Goal: Transaction & Acquisition: Purchase product/service

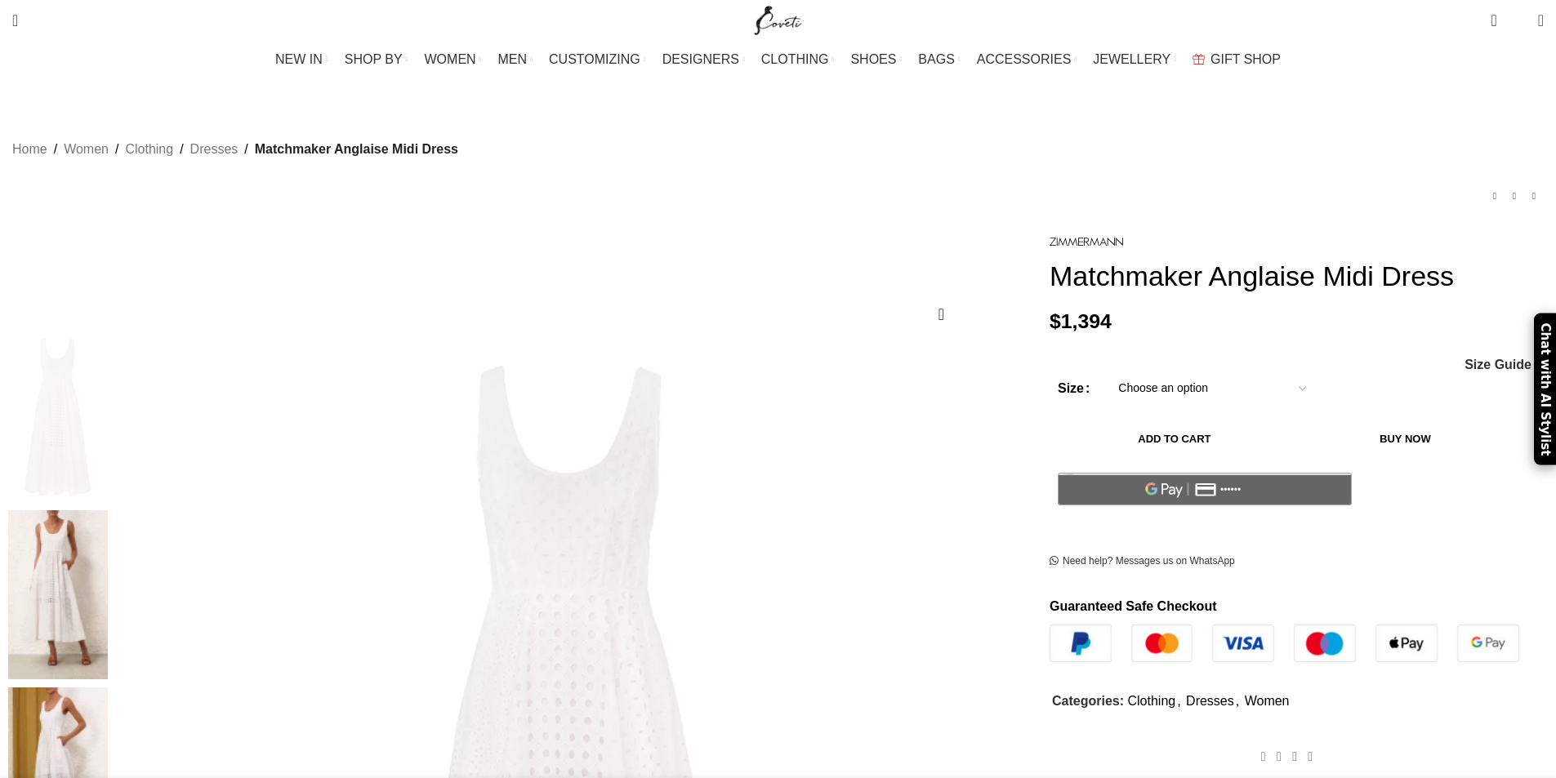
click at [1152, 399] on select "Choose an option 6 UK 8 UK 10 [GEOGRAPHIC_DATA] 12 [GEOGRAPHIC_DATA] 14 [GEOGRA…" at bounding box center [1212, 389] width 212 height 34
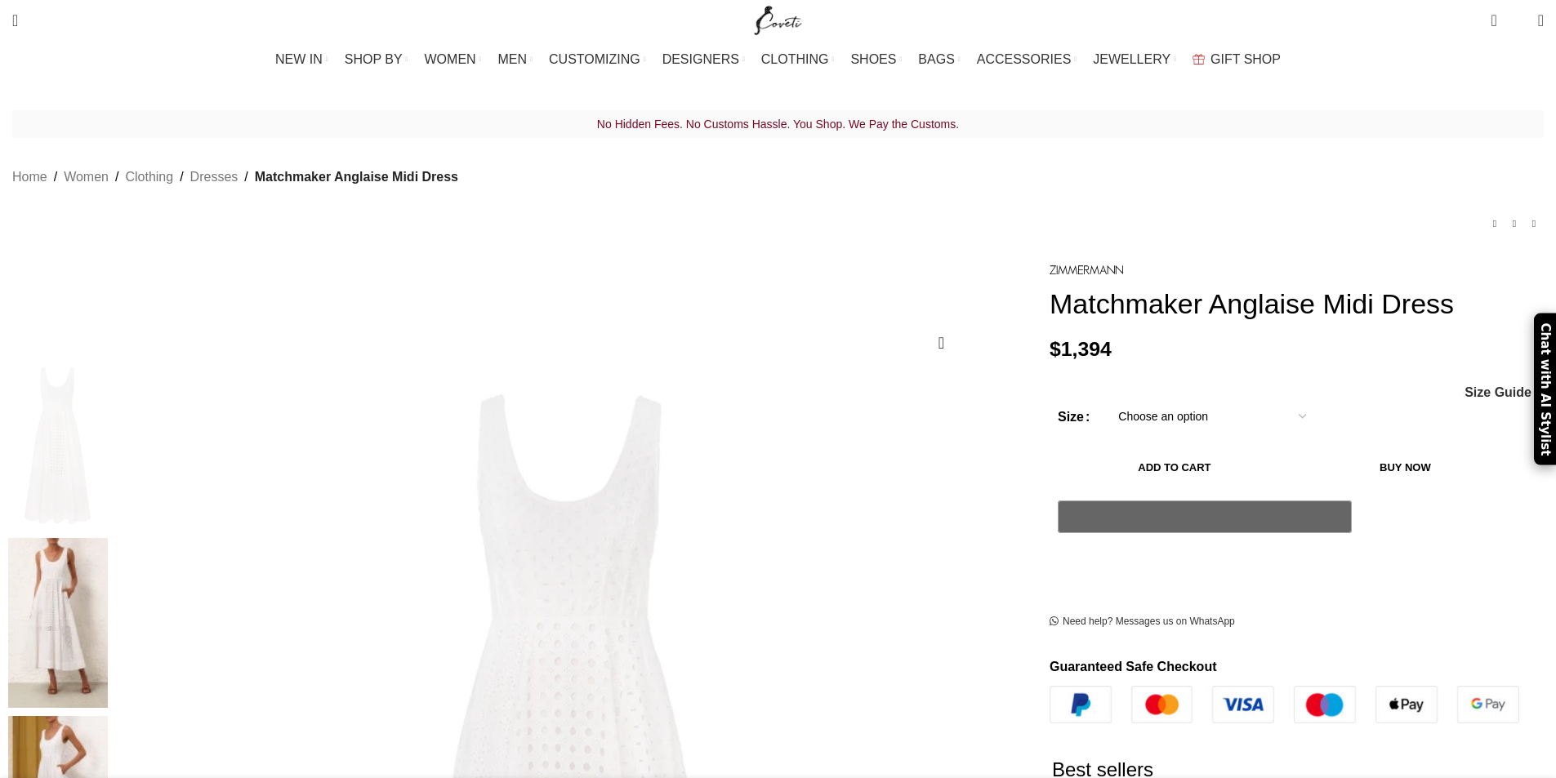
click at [1106, 403] on select "Choose an option 6 UK 8 UK 10 [GEOGRAPHIC_DATA] 12 [GEOGRAPHIC_DATA] 14 [GEOGRA…" at bounding box center [1212, 416] width 212 height 34
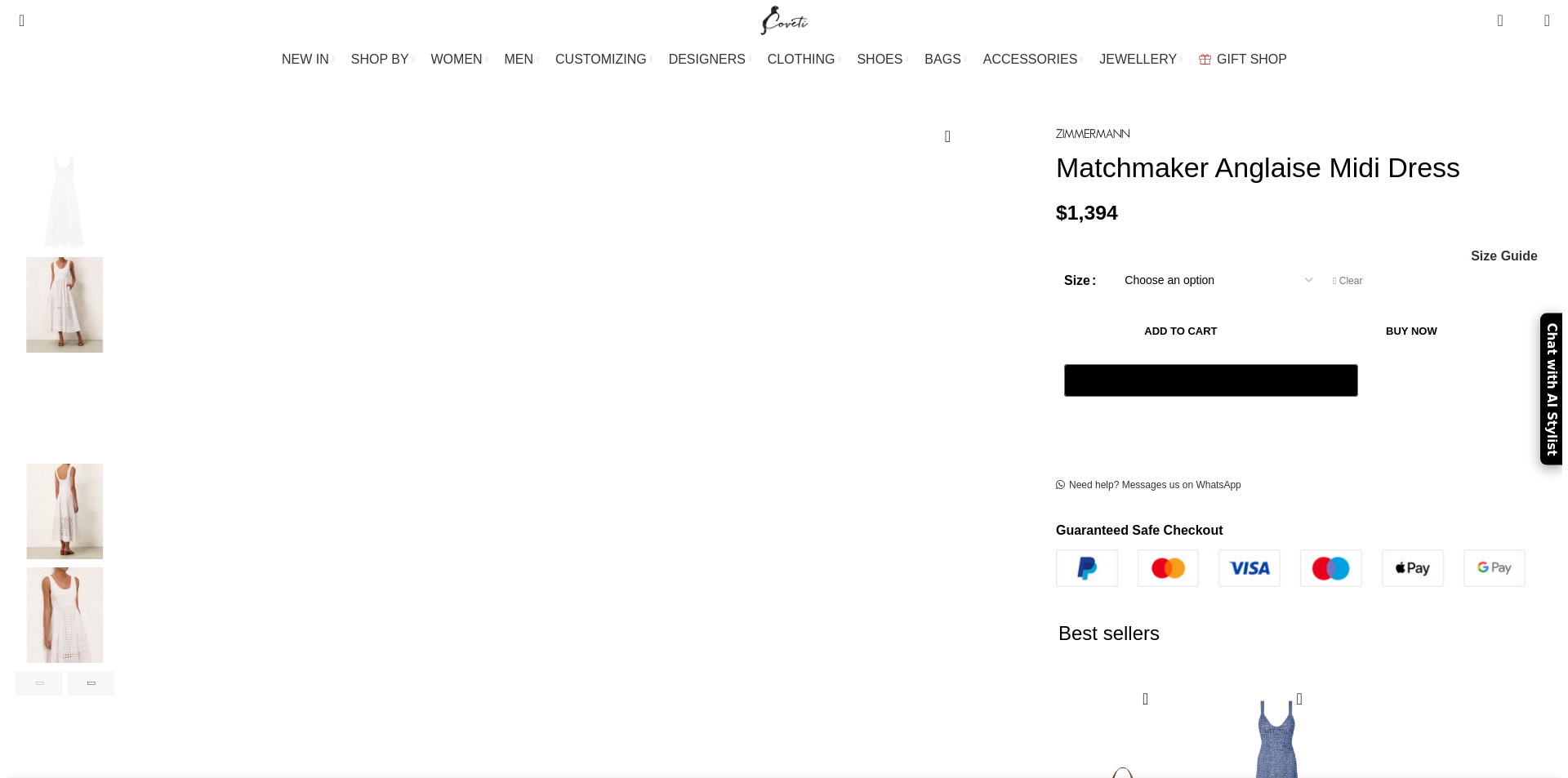
scroll to position [217, 0]
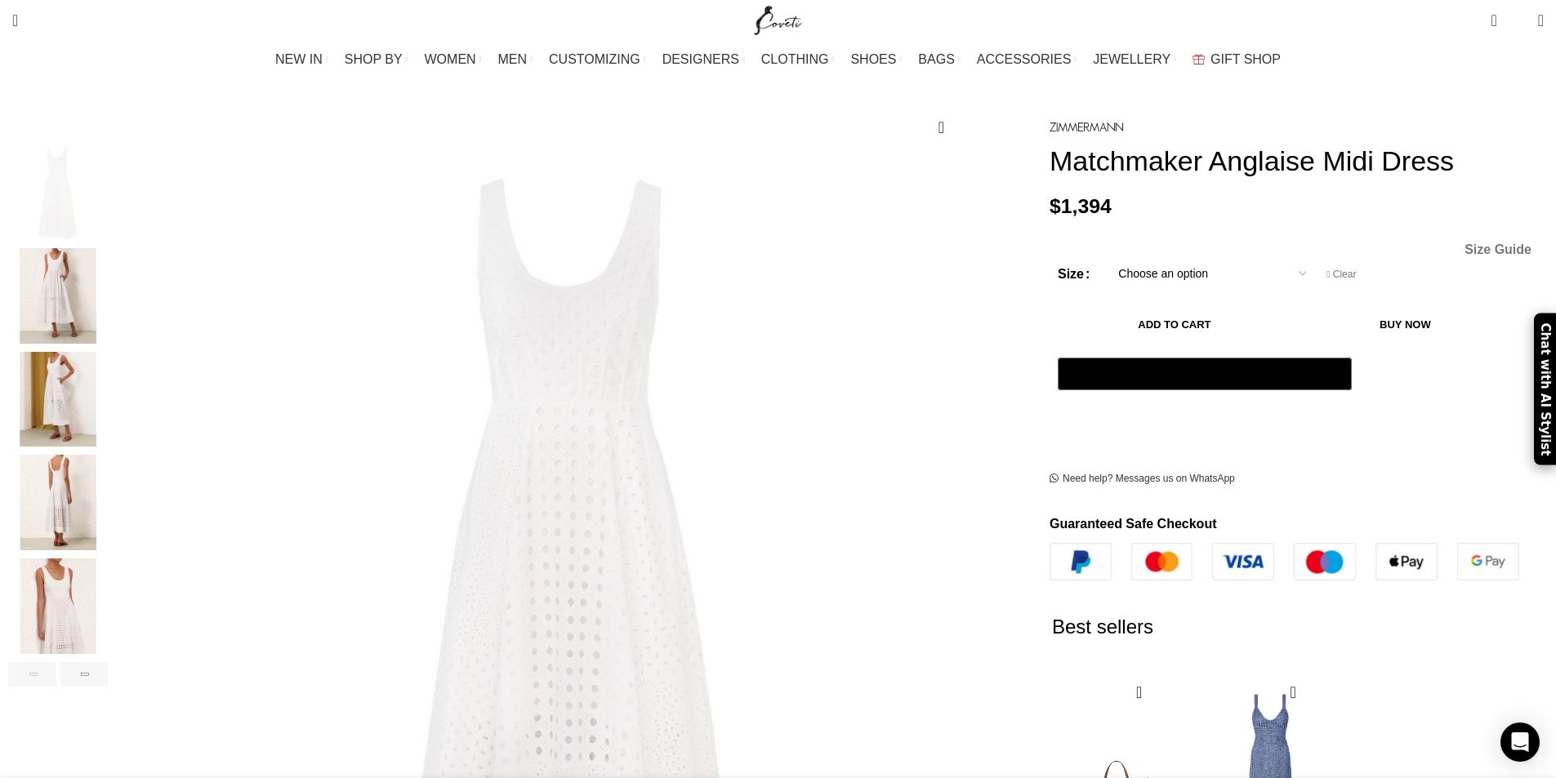
click at [1464, 243] on span "Size Guide" at bounding box center [1497, 249] width 67 height 13
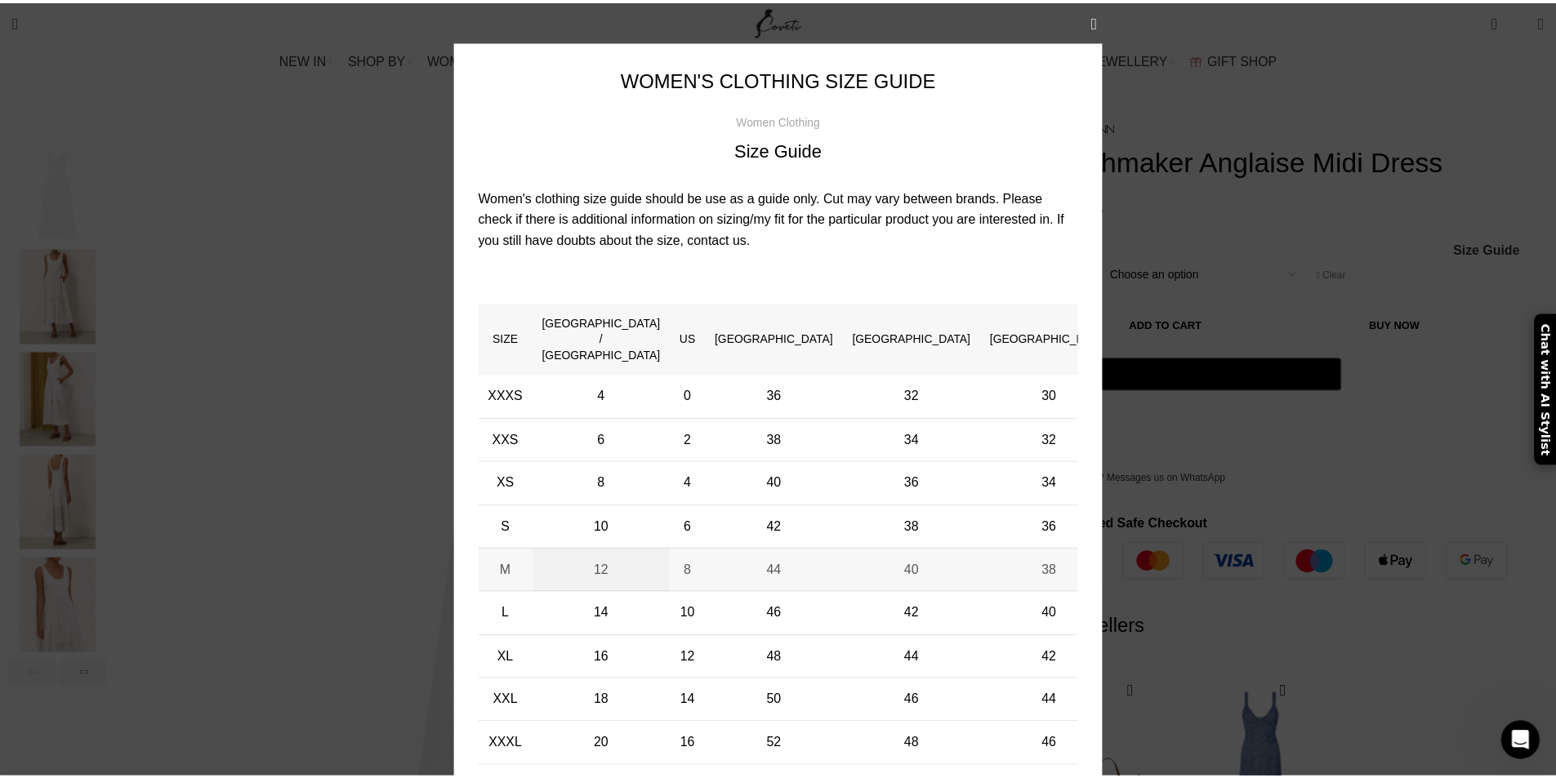
scroll to position [0, 344]
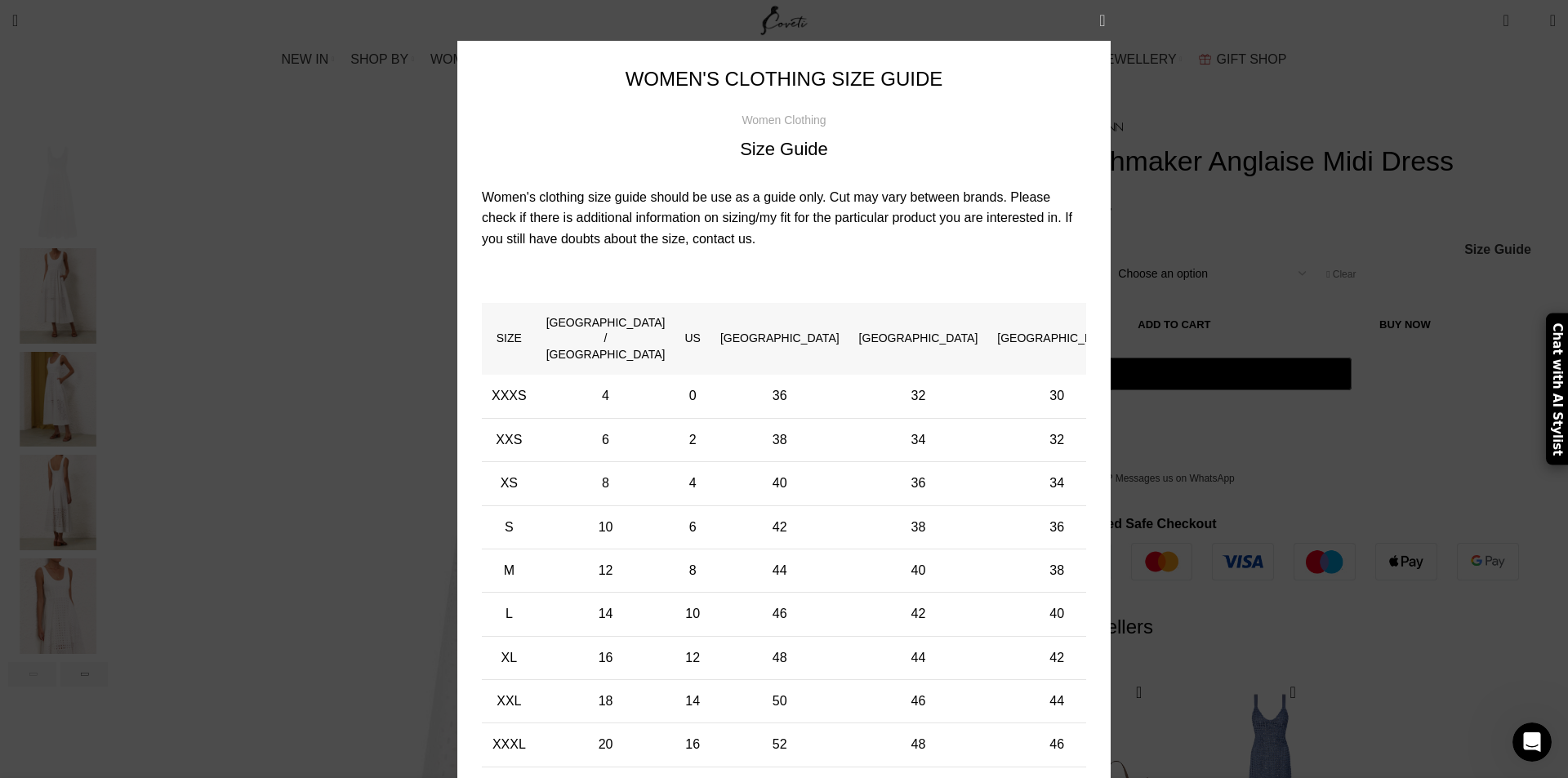
click at [1102, 26] on button "×" at bounding box center [1102, 20] width 41 height 41
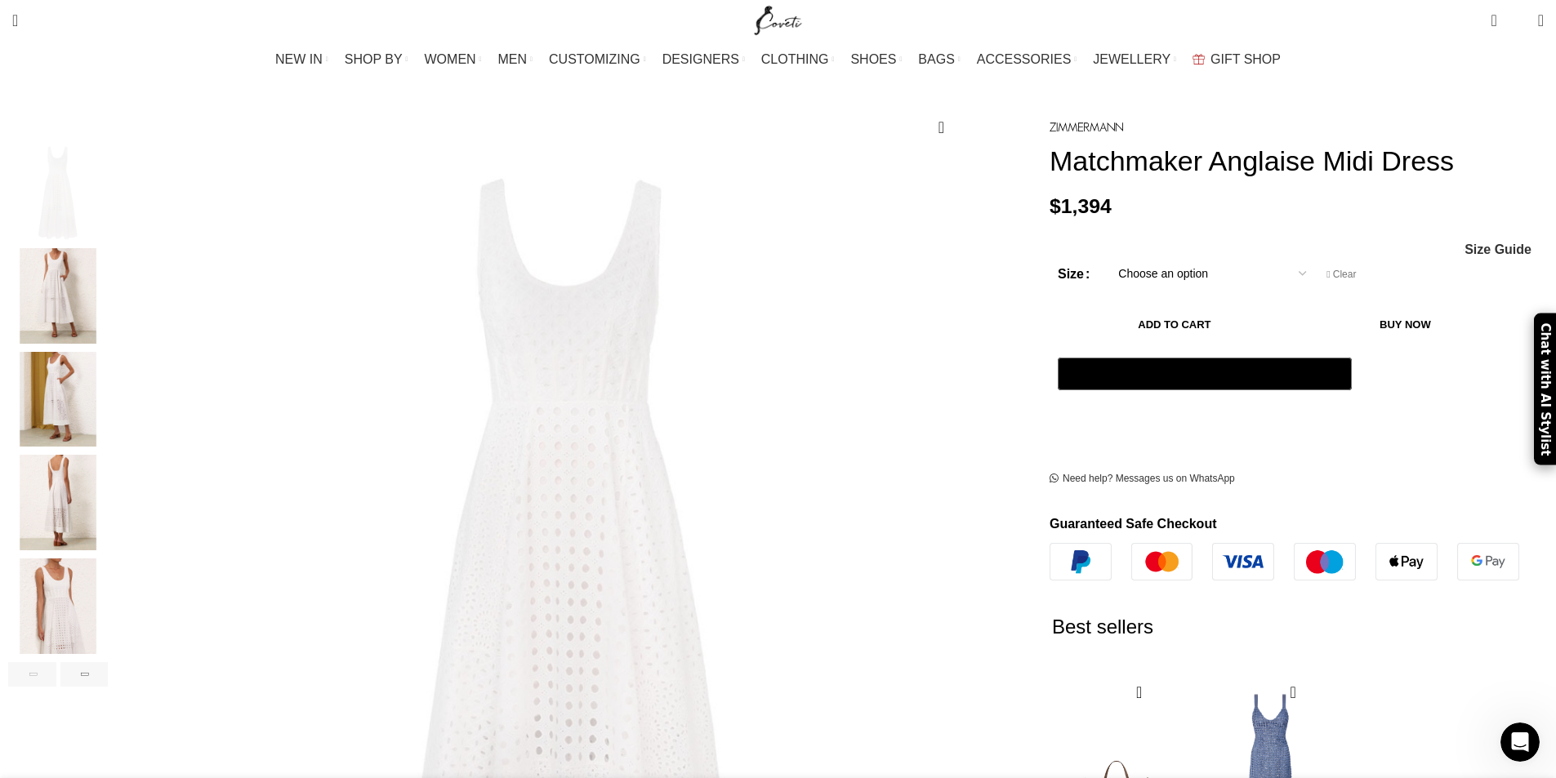
click at [1136, 256] on select "Choose an option 6 UK 8 UK 10 [GEOGRAPHIC_DATA] 12 [GEOGRAPHIC_DATA] 14 [GEOGRA…" at bounding box center [1212, 273] width 212 height 34
click at [1106, 256] on select "Choose an option 6 UK 8 UK 10 [GEOGRAPHIC_DATA] 12 [GEOGRAPHIC_DATA] 14 [GEOGRA…" at bounding box center [1212, 273] width 212 height 34
select select "10-[GEOGRAPHIC_DATA]"
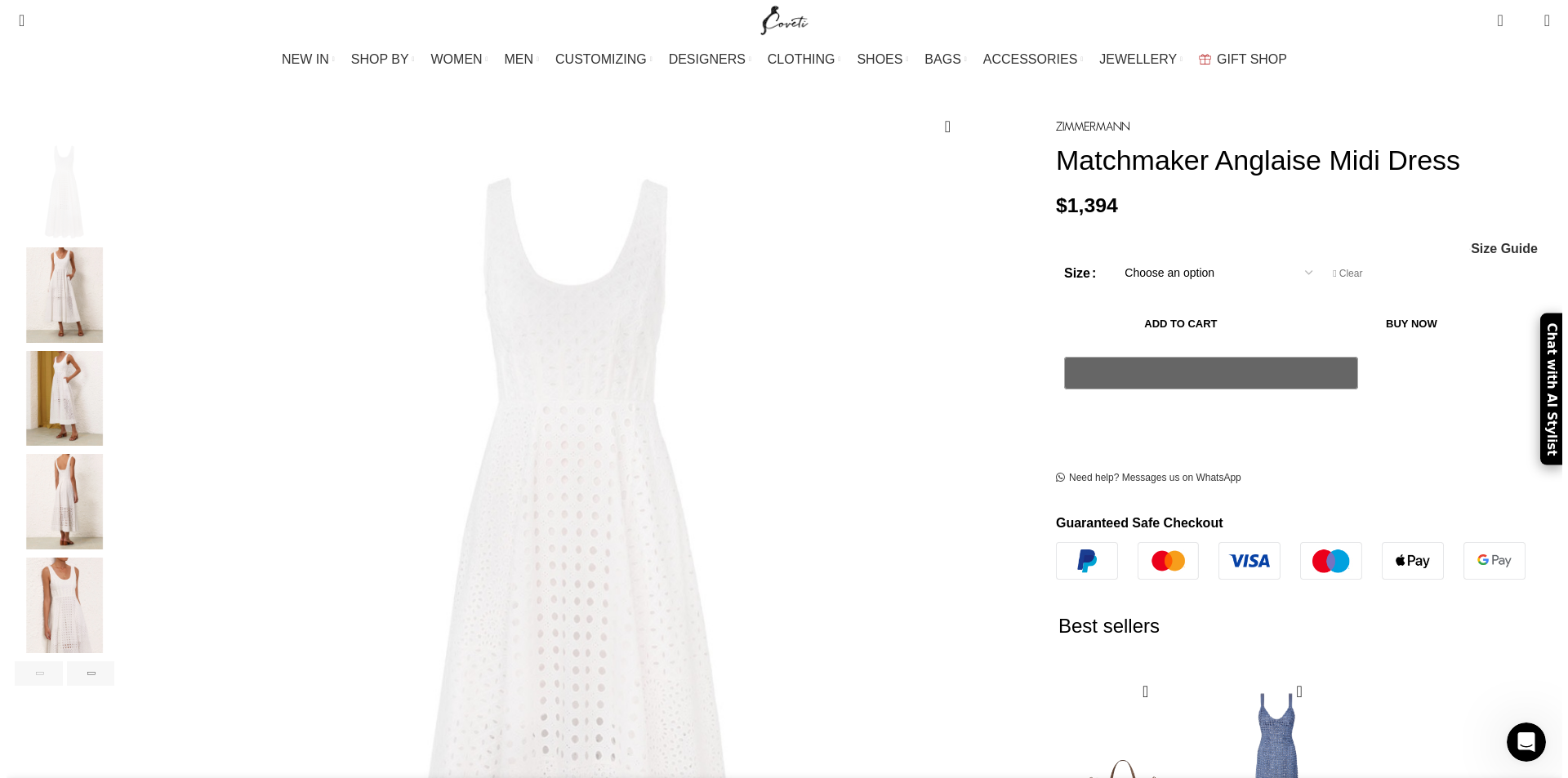
scroll to position [219, 0]
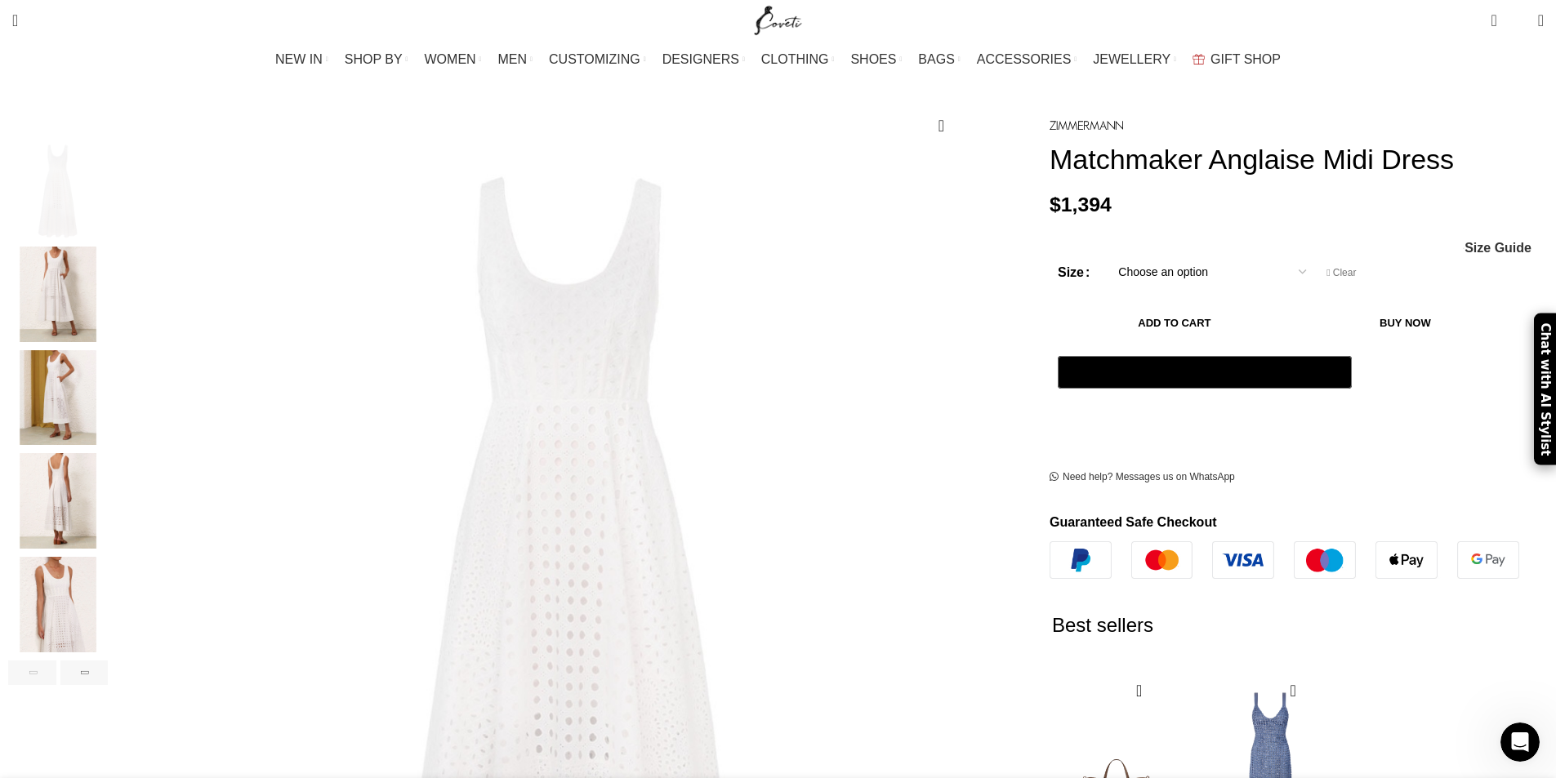
click at [1223, 174] on div "Matchmaker Anglaise Midi Dress $ 1,394 Women's clothing size guide Women Clothi…" at bounding box center [1296, 597] width 494 height 967
click at [1464, 242] on span "Size Guide" at bounding box center [1497, 248] width 67 height 13
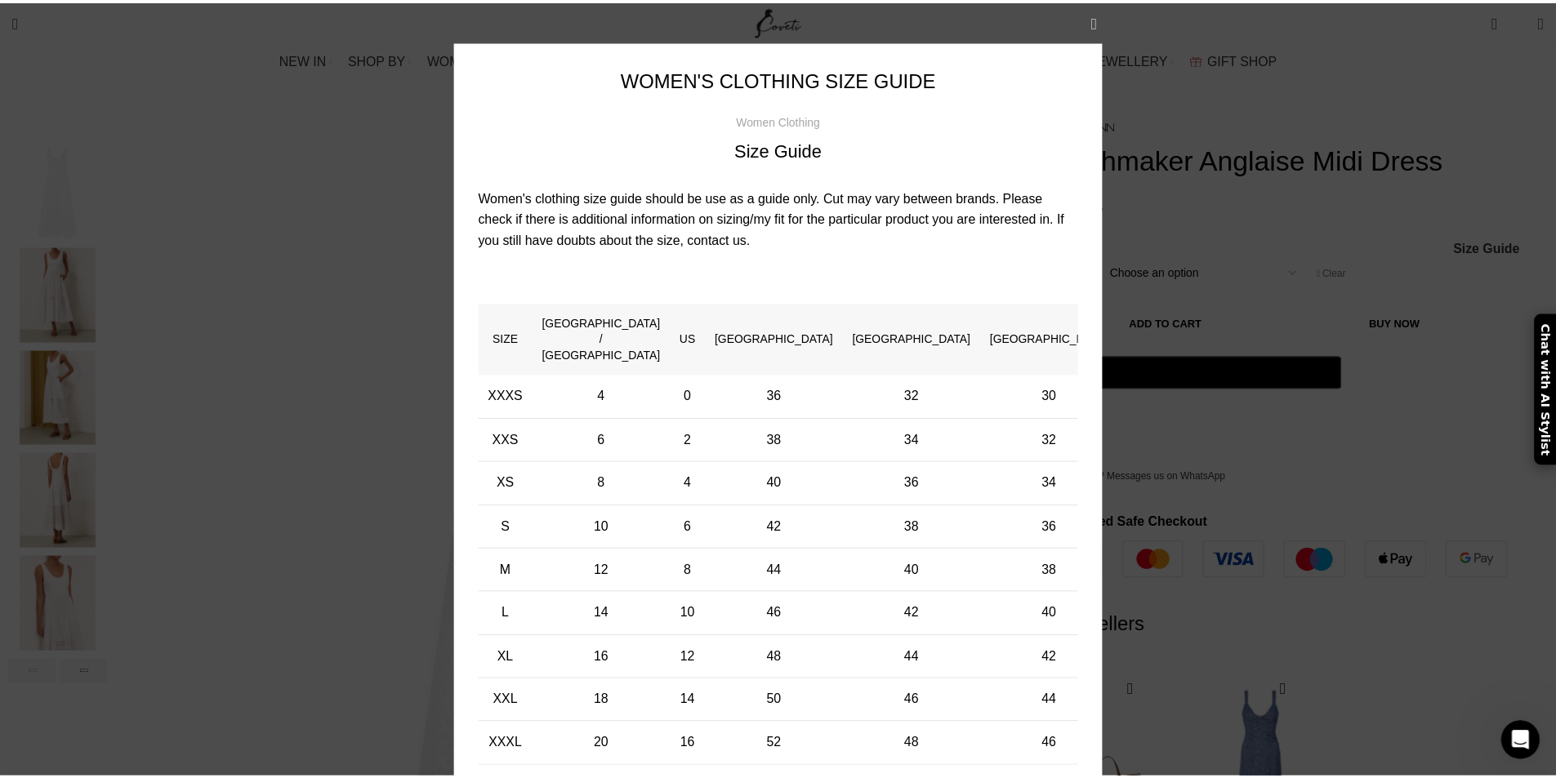
scroll to position [0, 516]
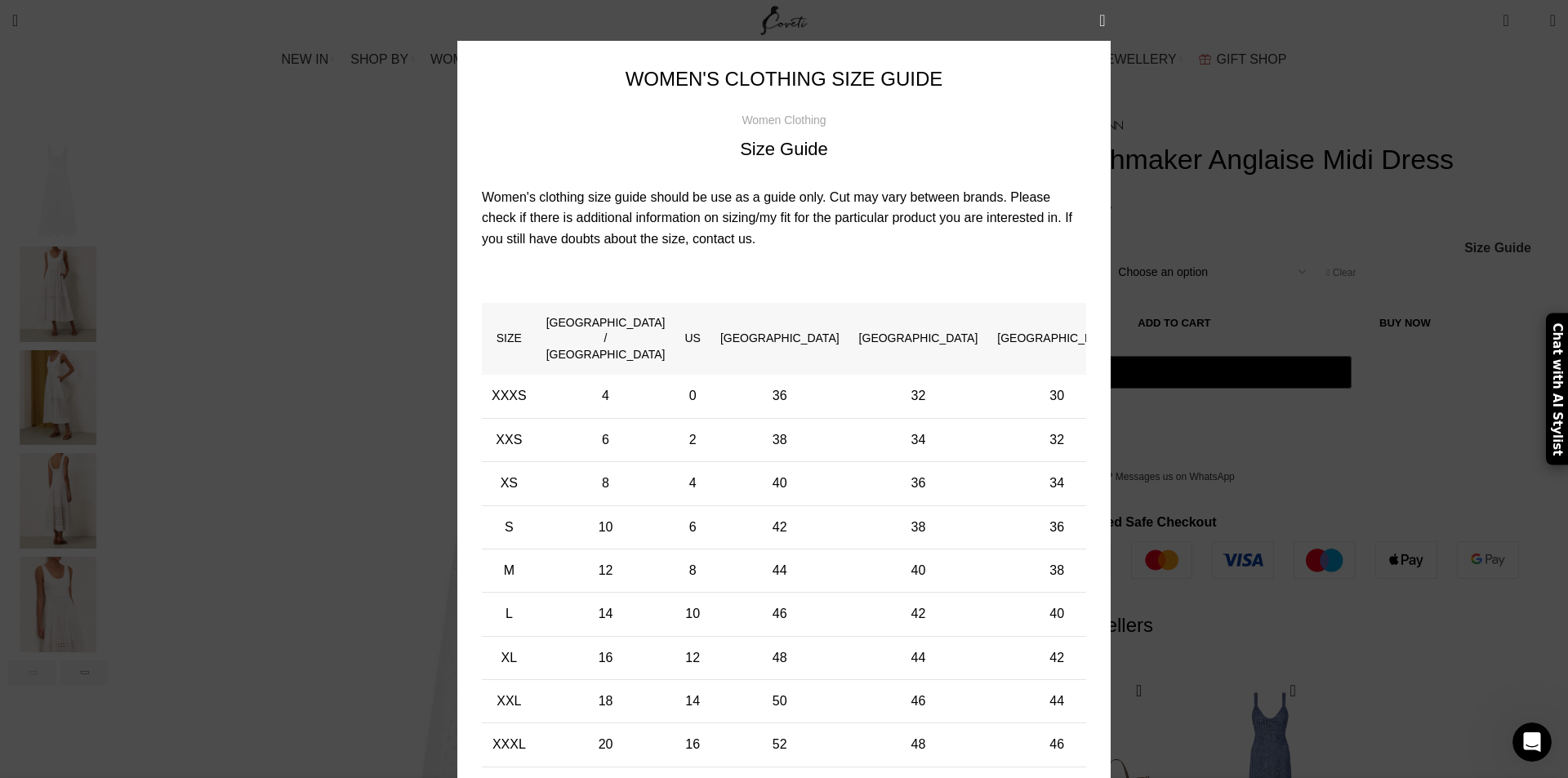
click at [1099, 20] on button "×" at bounding box center [1102, 20] width 41 height 41
